Goal: Task Accomplishment & Management: Manage account settings

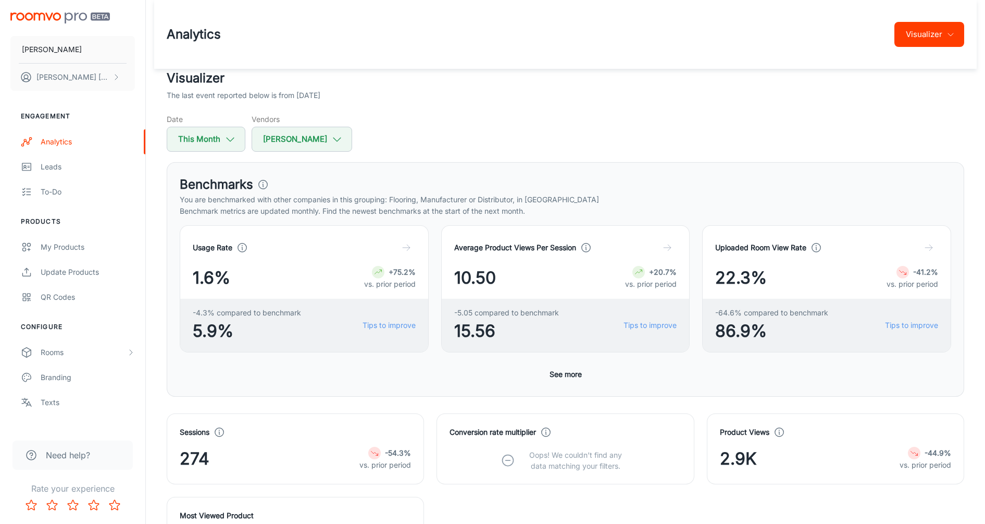
scroll to position [440, 0]
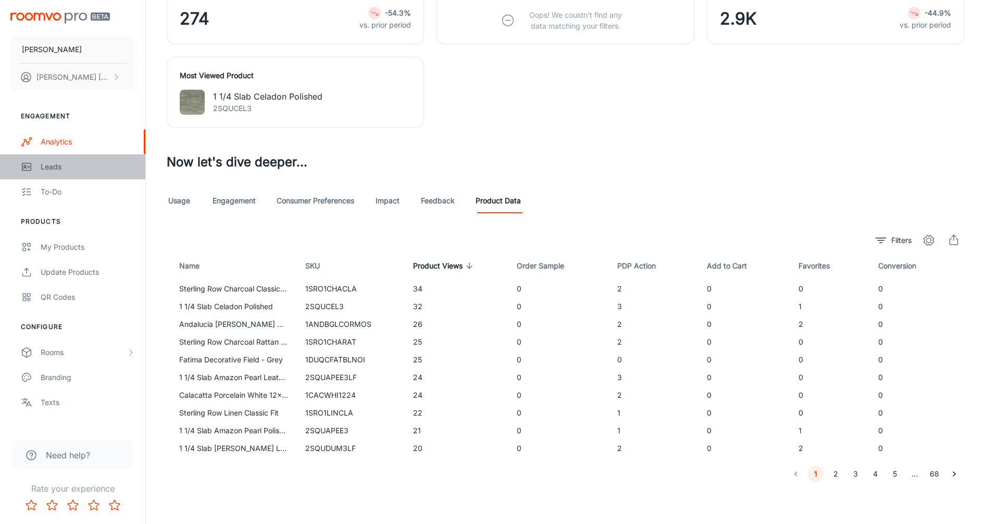
click at [38, 163] on link "Leads" at bounding box center [72, 166] width 145 height 25
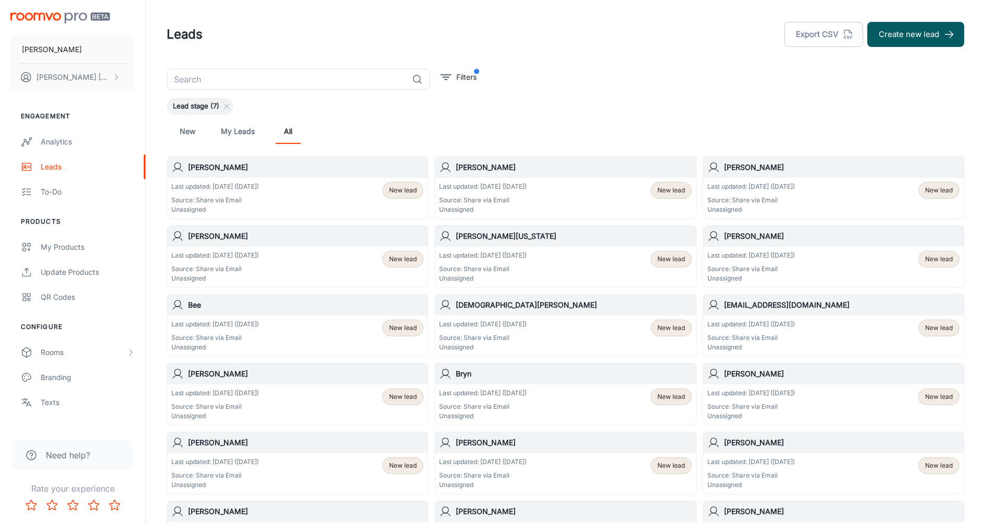
click at [671, 191] on span "New lead" at bounding box center [672, 189] width 28 height 9
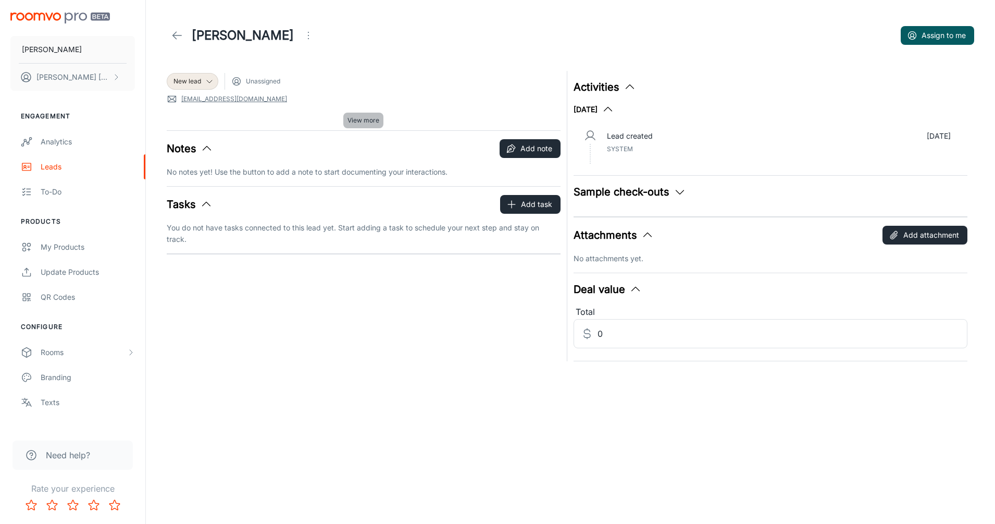
click at [355, 120] on span "View more" at bounding box center [364, 120] width 32 height 9
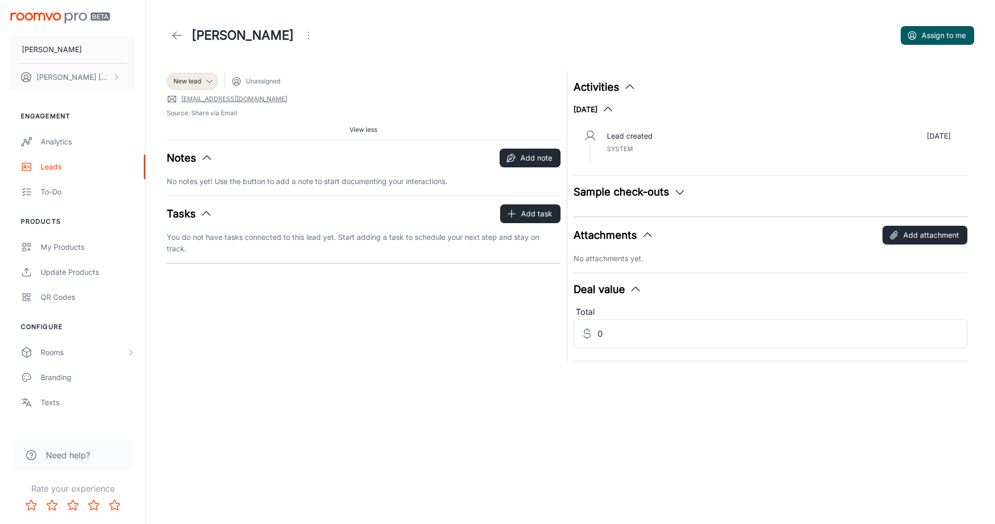
click at [302, 33] on icon "Open menu" at bounding box center [308, 35] width 13 height 13
click at [300, 32] on div at bounding box center [497, 262] width 995 height 524
click at [178, 36] on icon at bounding box center [177, 35] width 13 height 13
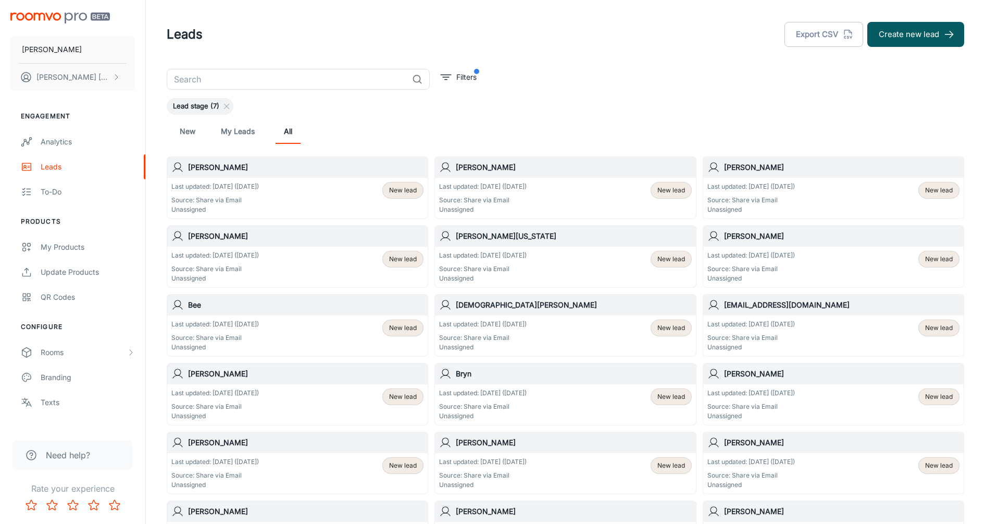
click at [395, 330] on span "New lead" at bounding box center [403, 327] width 28 height 9
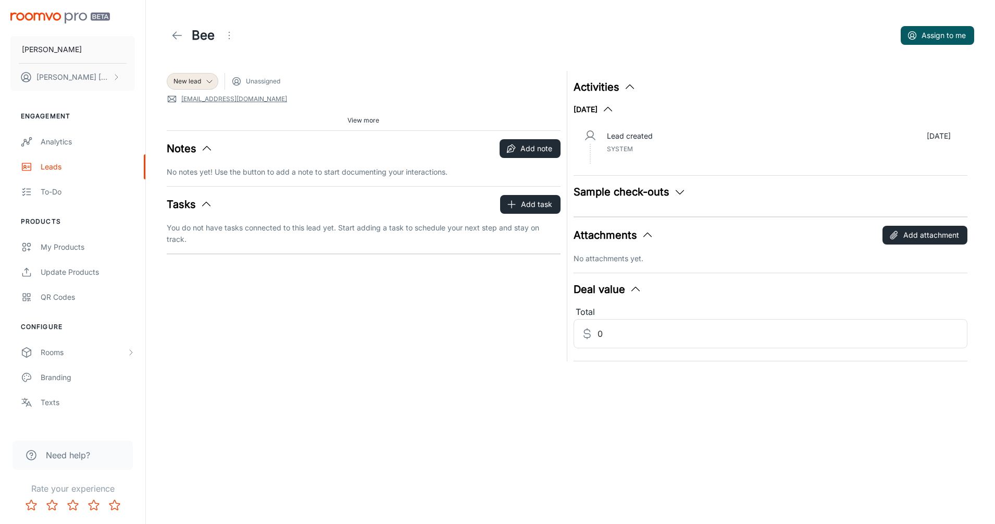
click at [674, 192] on icon "button" at bounding box center [680, 191] width 13 height 13
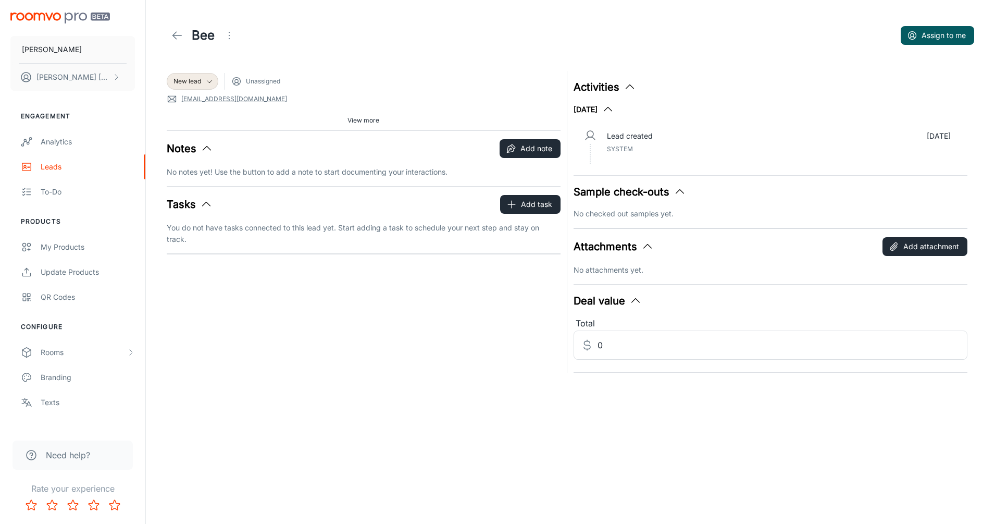
click at [176, 39] on polyline at bounding box center [175, 35] width 4 height 7
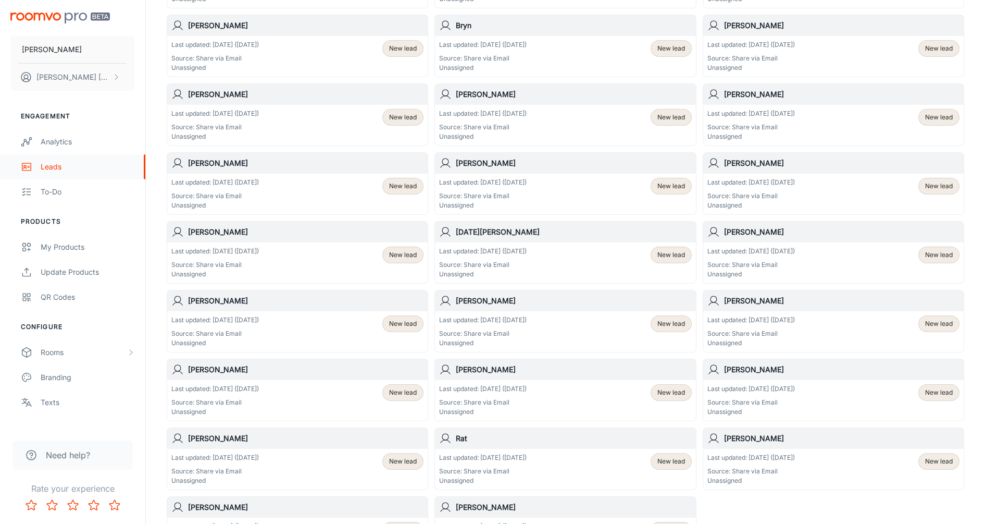
scroll to position [326, 0]
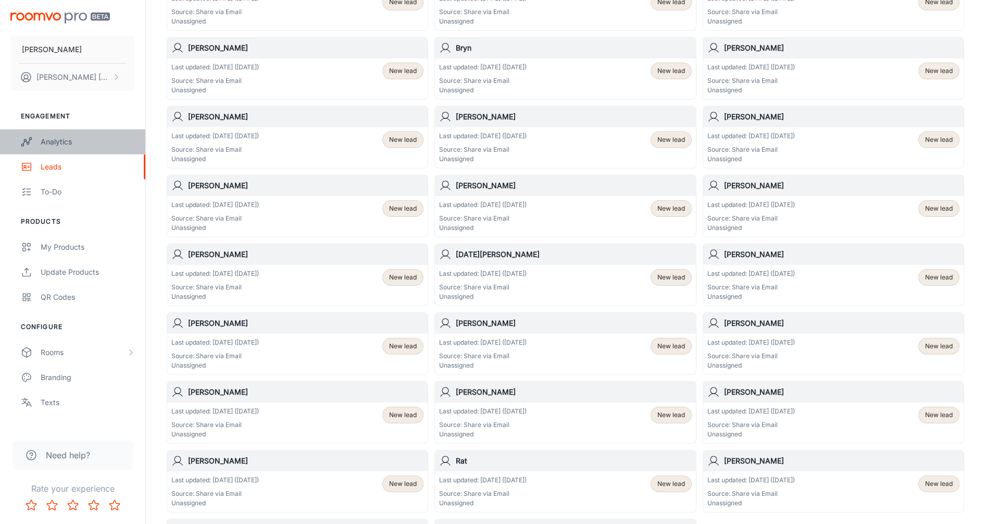
click at [59, 145] on div "Analytics" at bounding box center [88, 141] width 94 height 11
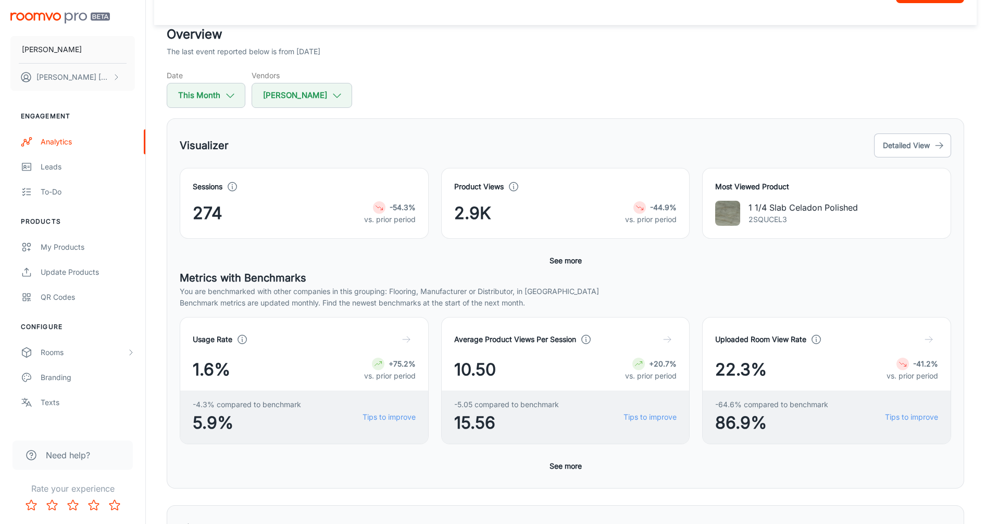
scroll to position [43, 0]
click at [910, 143] on button "Detailed View" at bounding box center [912, 146] width 77 height 24
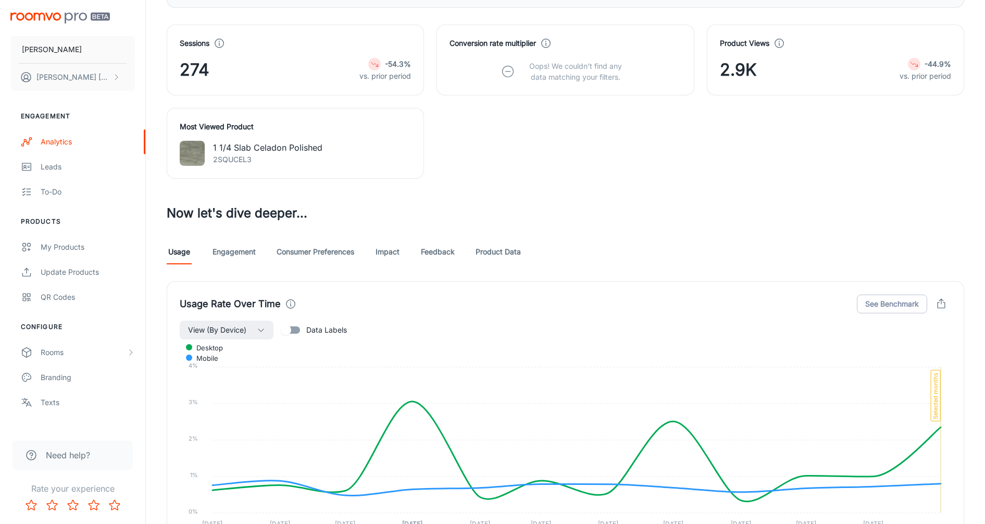
scroll to position [456, 0]
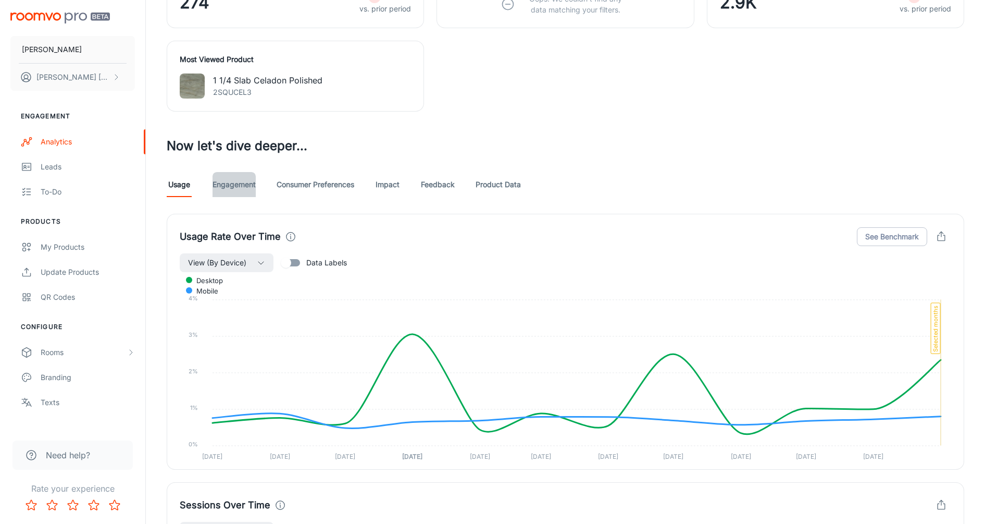
click at [238, 184] on link "Engagement" at bounding box center [234, 184] width 43 height 25
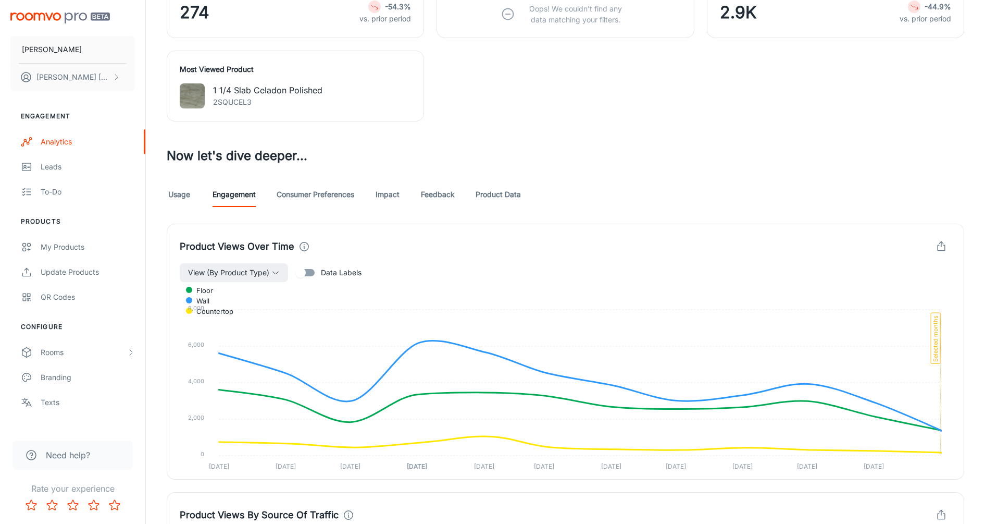
scroll to position [456, 0]
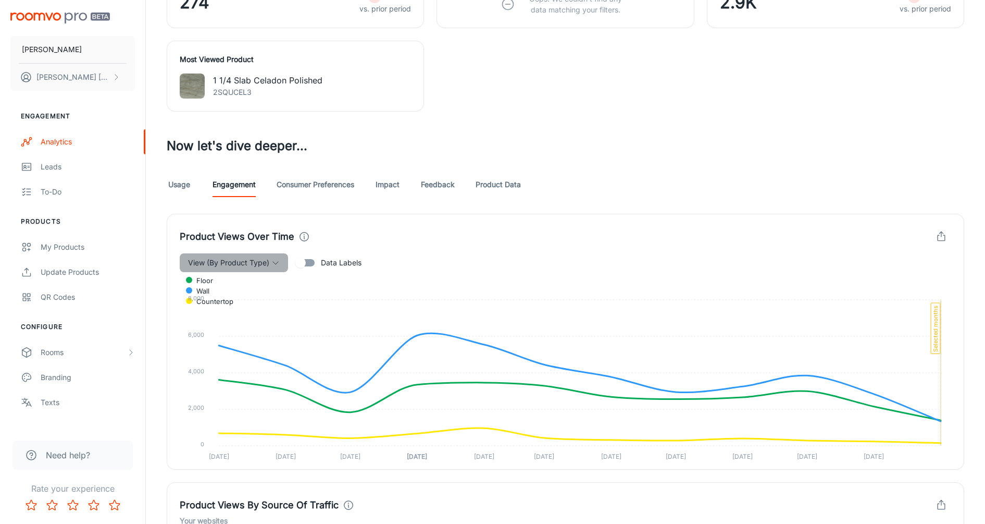
click at [278, 267] on button "View (By Product Type)" at bounding box center [234, 262] width 108 height 19
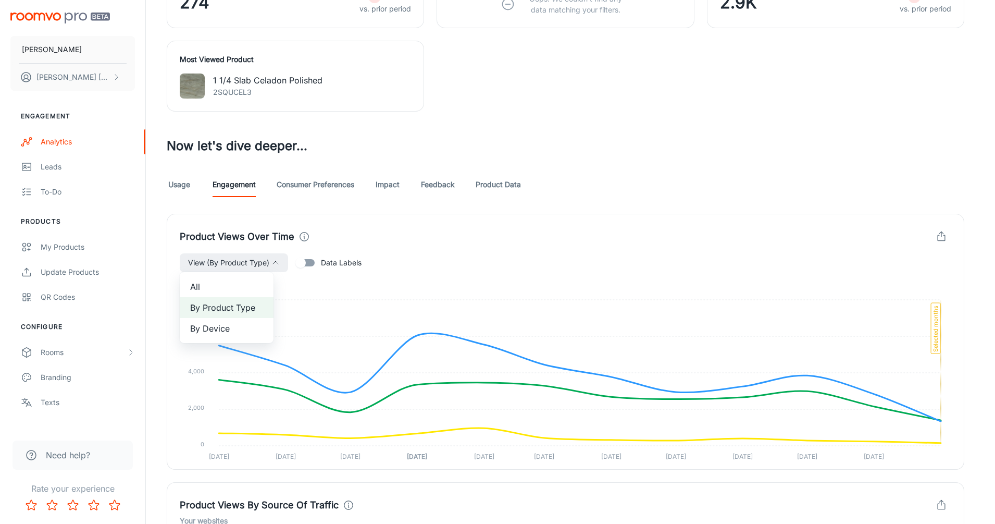
click at [277, 263] on div at bounding box center [497, 262] width 995 height 524
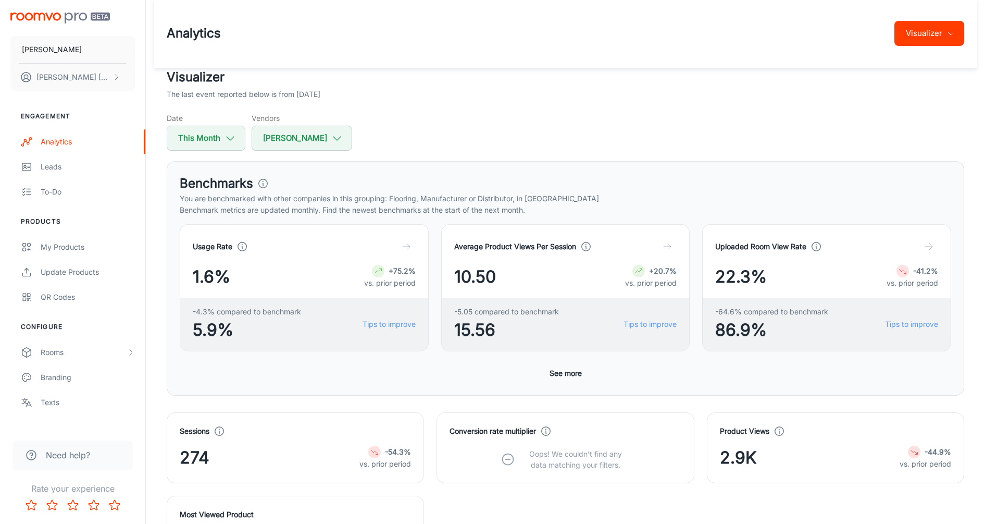
scroll to position [0, 0]
